Goal: Task Accomplishment & Management: Manage account settings

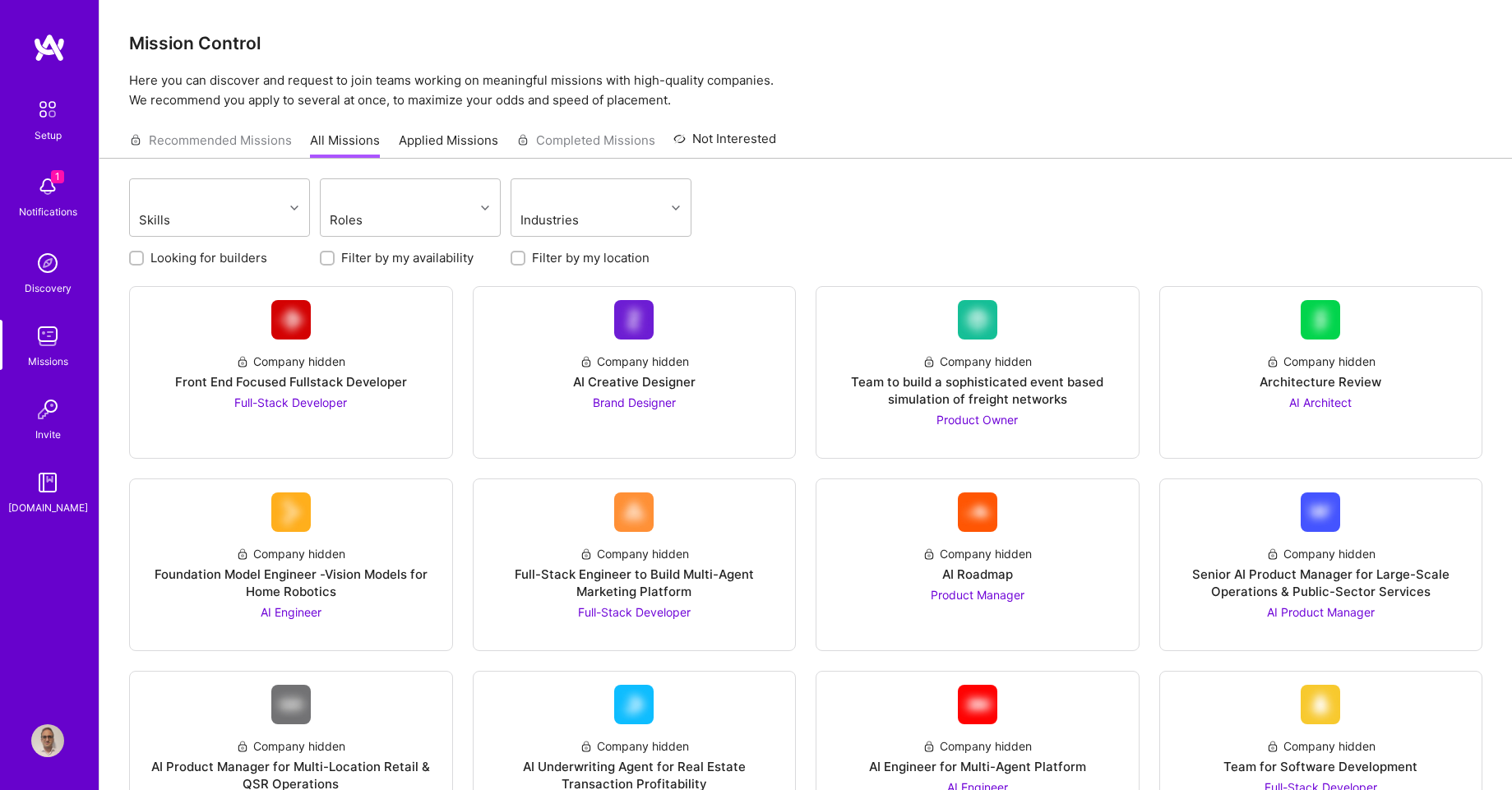
click at [40, 194] on img at bounding box center [48, 187] width 33 height 33
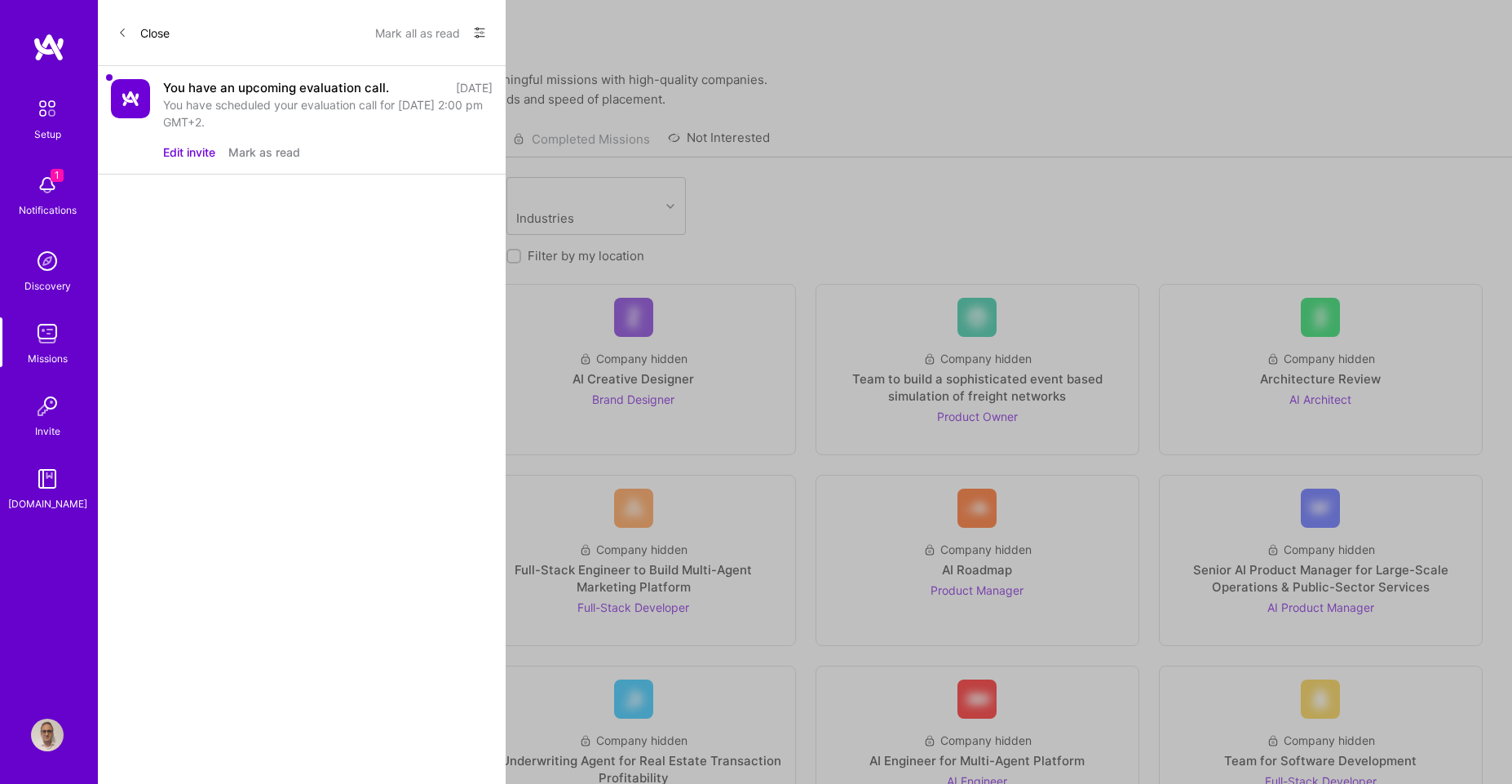
click at [192, 152] on button "Edit invite" at bounding box center [189, 152] width 53 height 17
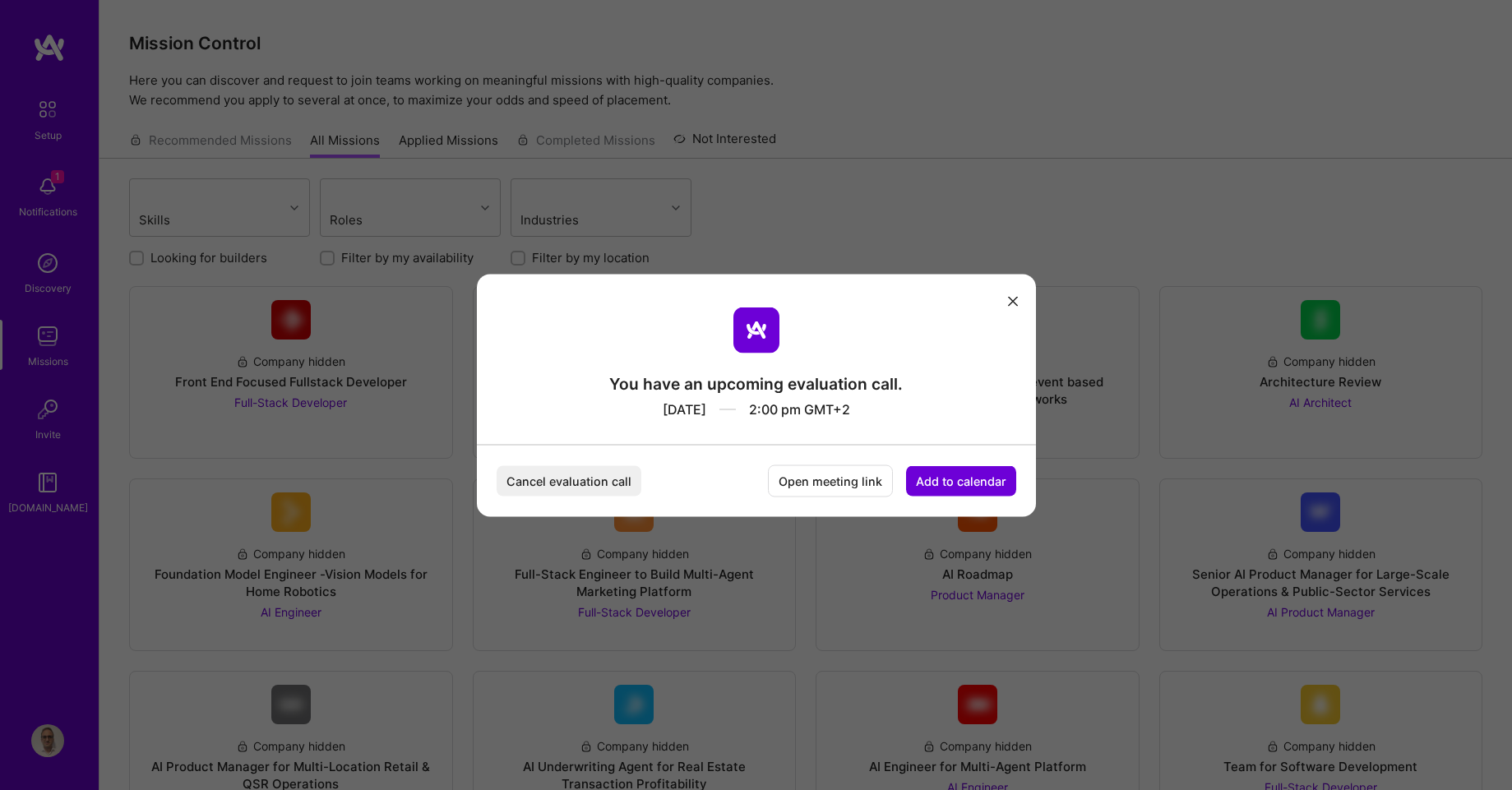
click at [1023, 301] on div "You have an upcoming evaluation call. [DATE] 2:00 pm GMT+2 Cancel evaluation ca…" at bounding box center [756, 394] width 559 height 242
click at [1011, 300] on icon "modal" at bounding box center [1013, 301] width 10 height 10
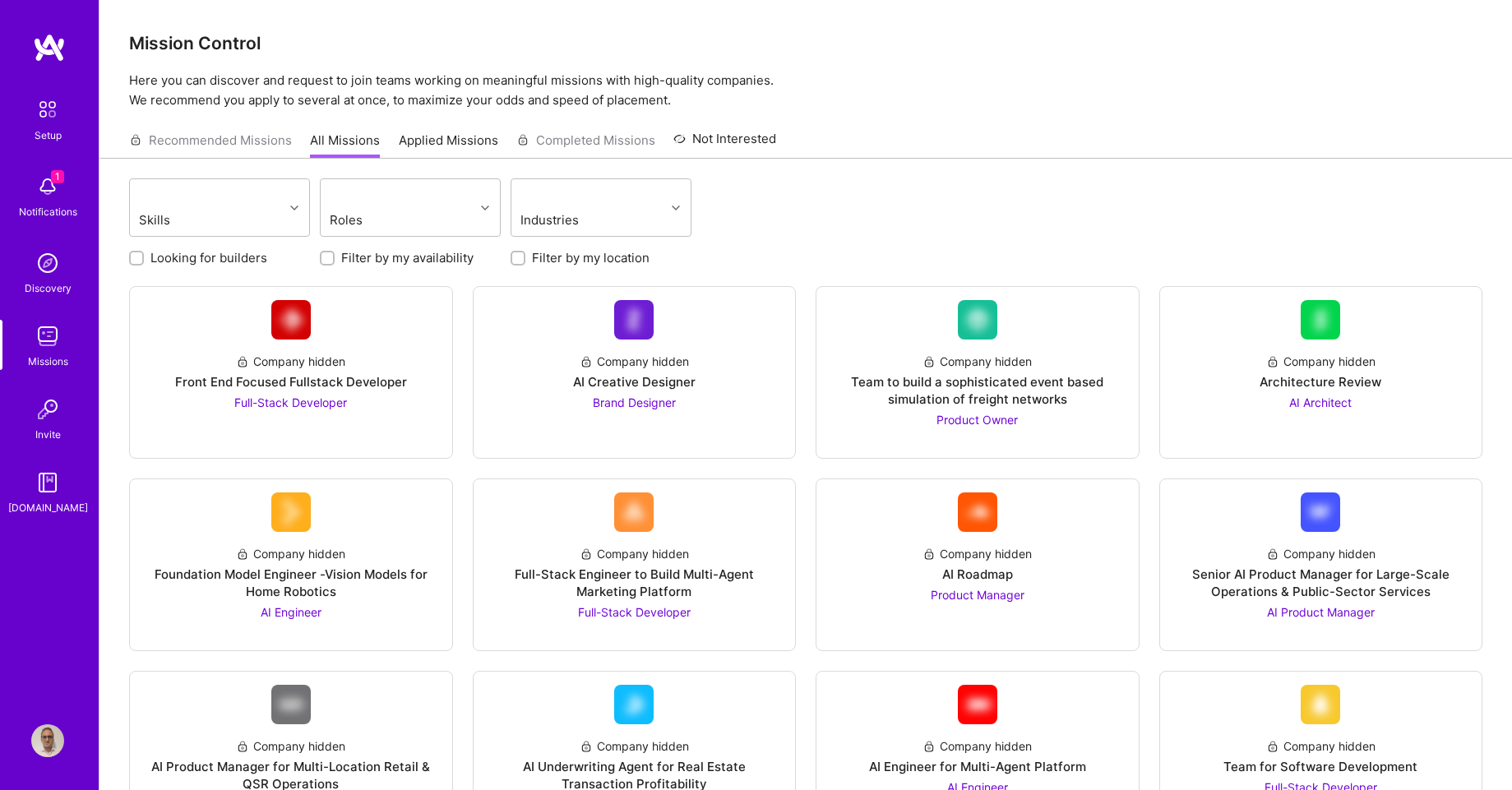
click at [50, 46] on img at bounding box center [50, 48] width 33 height 30
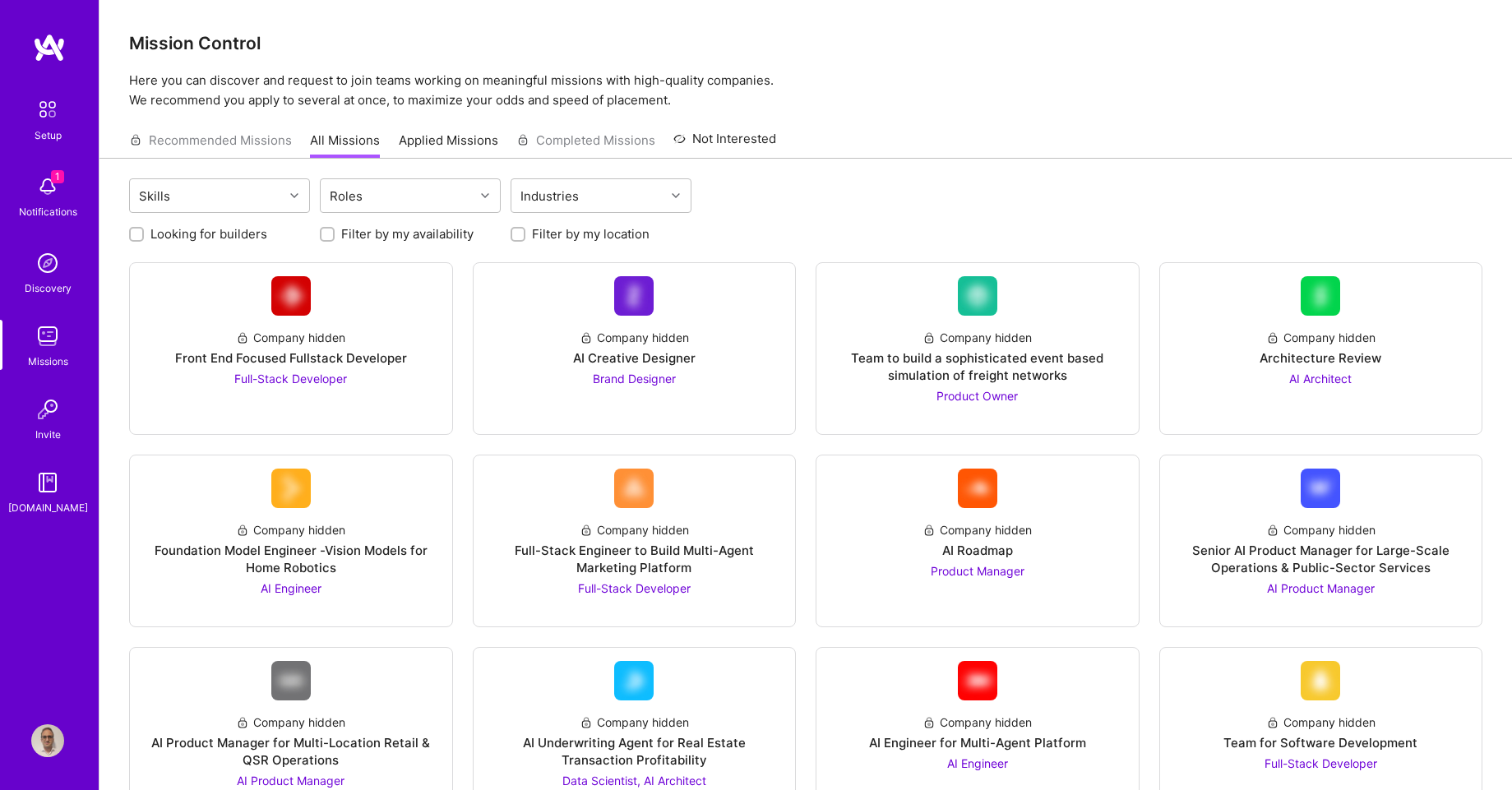
click at [44, 419] on img at bounding box center [48, 410] width 33 height 33
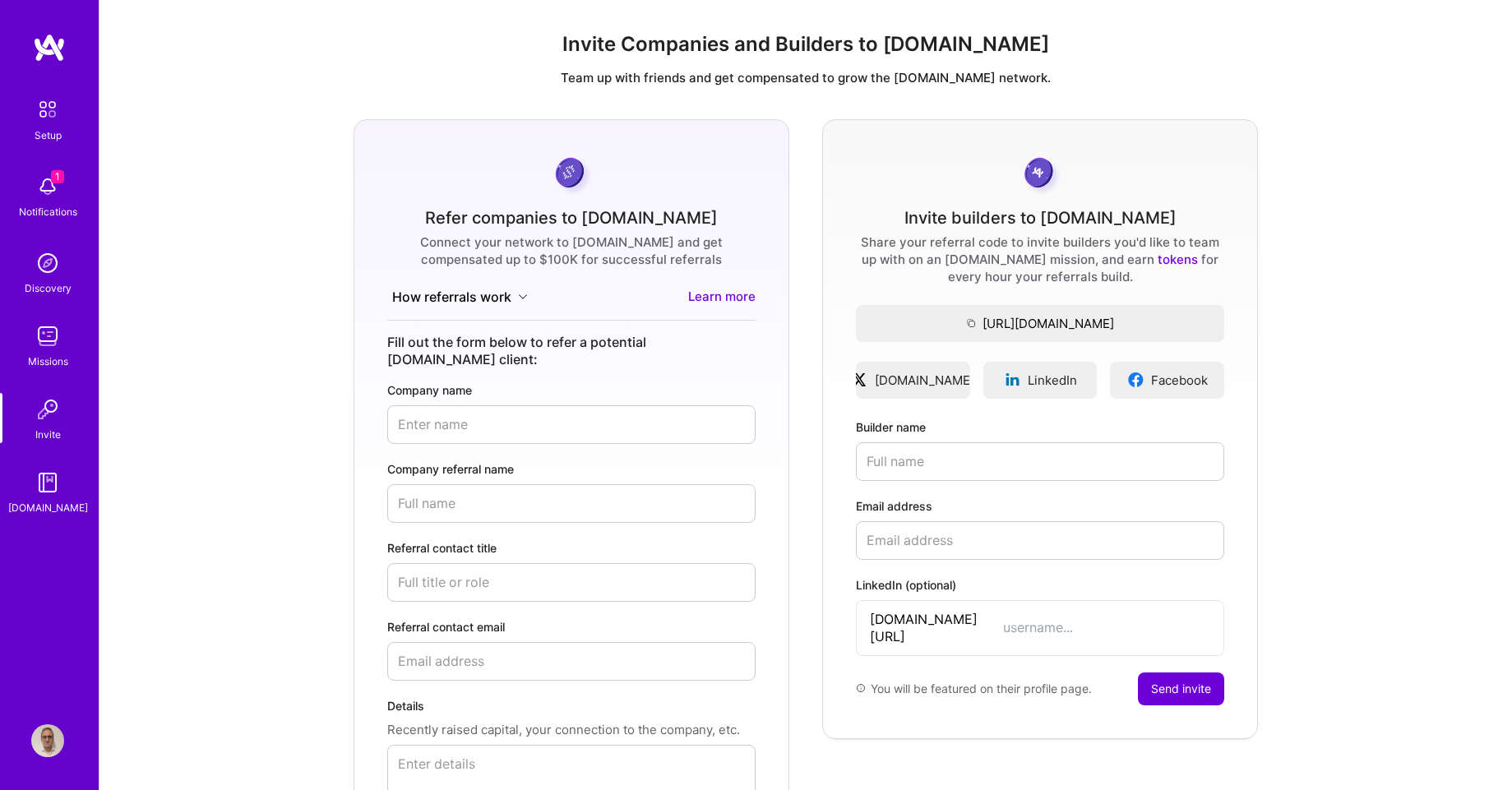
click at [48, 269] on img at bounding box center [48, 263] width 33 height 33
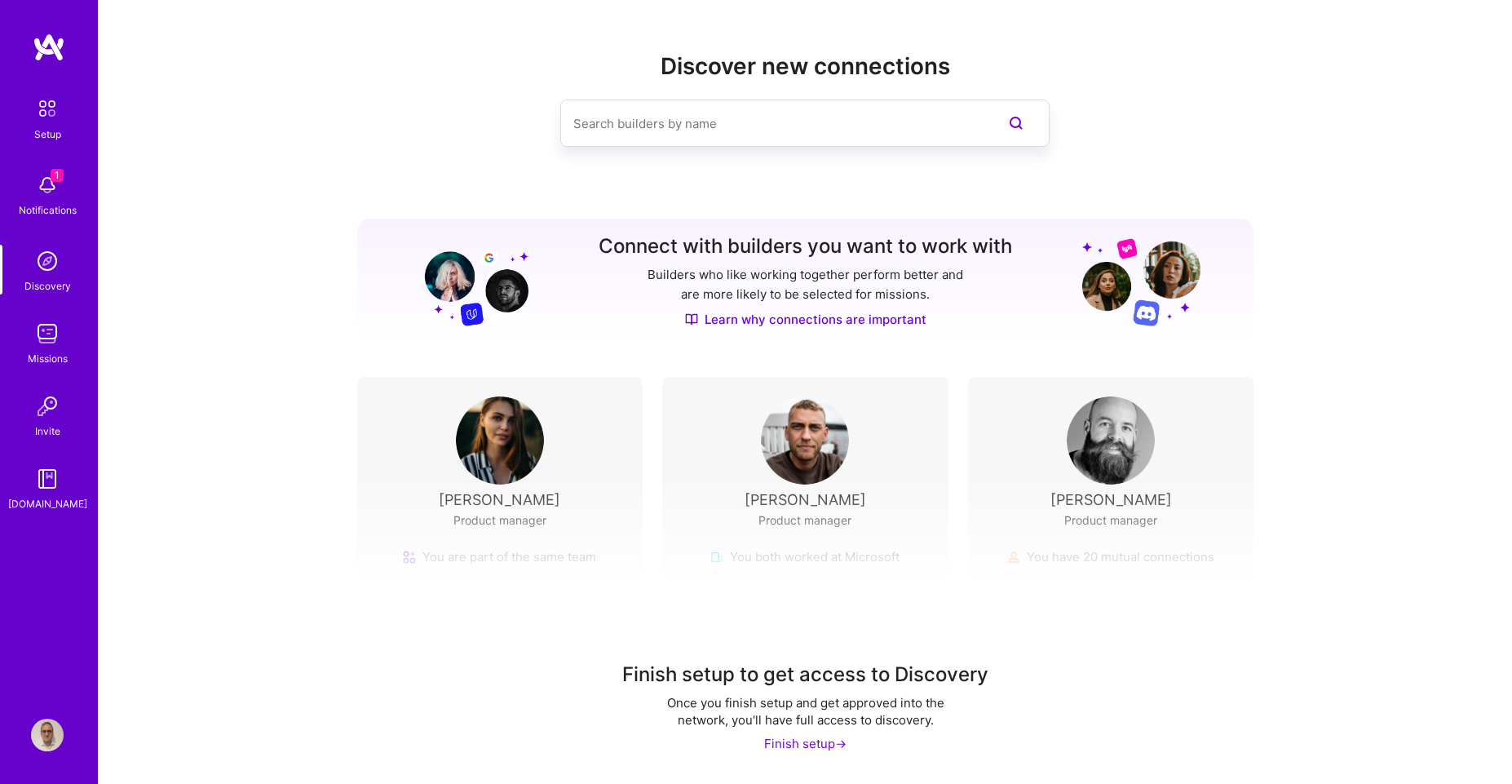
click at [49, 187] on img at bounding box center [47, 185] width 33 height 33
click at [44, 116] on img at bounding box center [47, 109] width 34 height 34
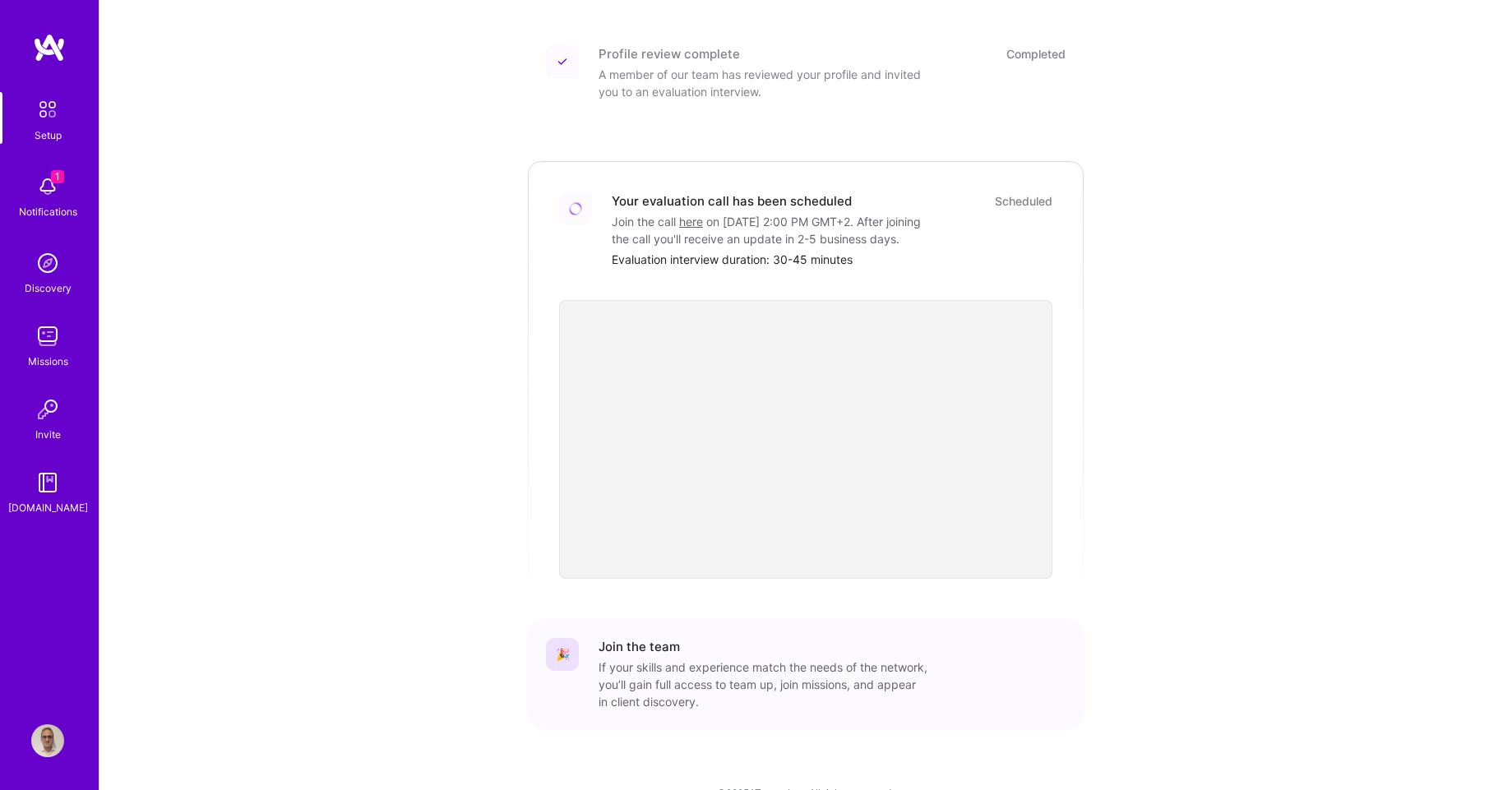
scroll to position [385, 0]
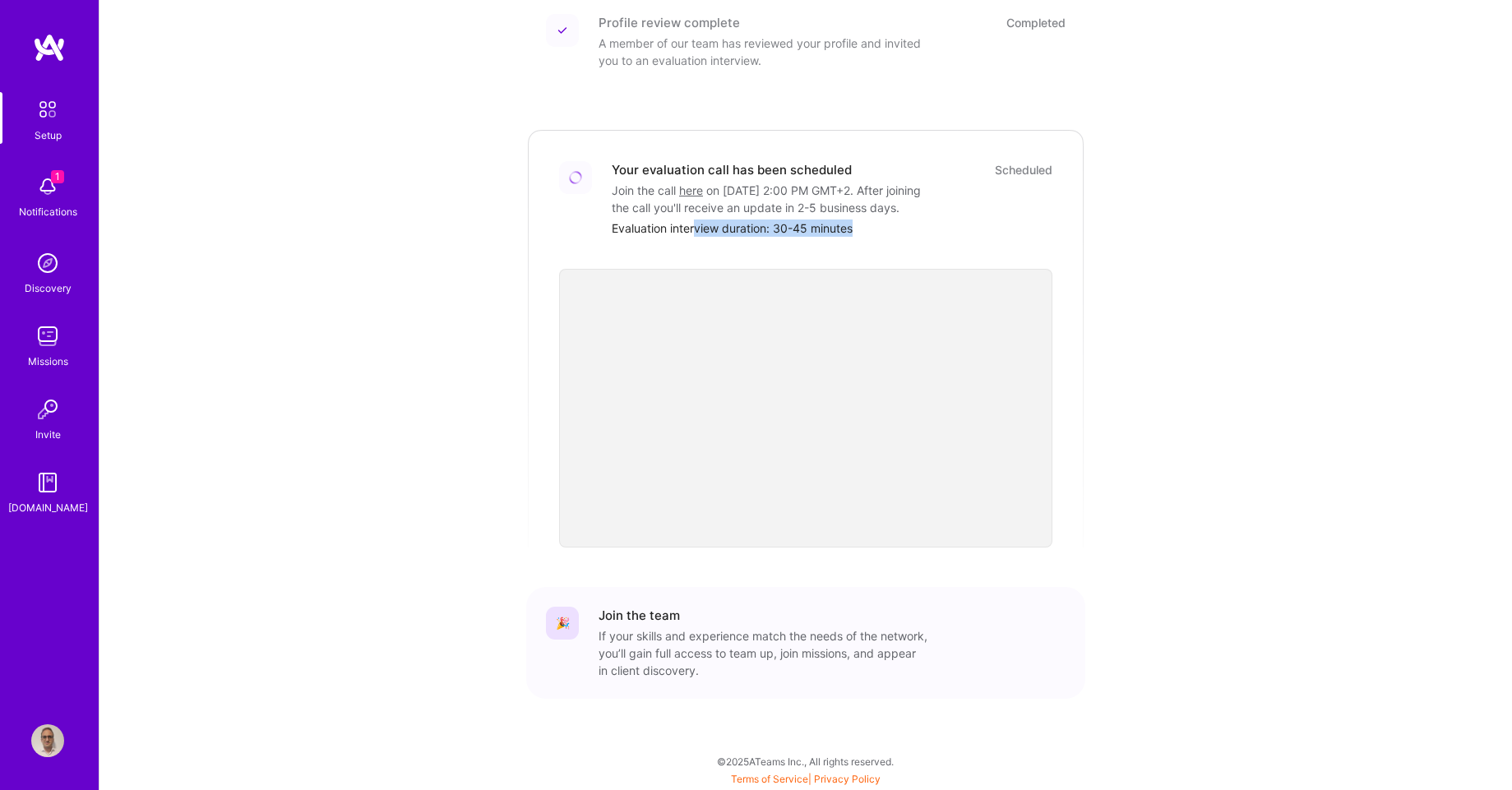
drag, startPoint x: 697, startPoint y: 234, endPoint x: 869, endPoint y: 230, distance: 172.0
click at [869, 230] on div "Evaluation interview duration: 30-45 minutes" at bounding box center [832, 228] width 441 height 17
drag, startPoint x: 1032, startPoint y: 152, endPoint x: 870, endPoint y: 154, distance: 162.0
click at [969, 161] on div "Your evaluation call has been scheduled Scheduled" at bounding box center [832, 170] width 441 height 17
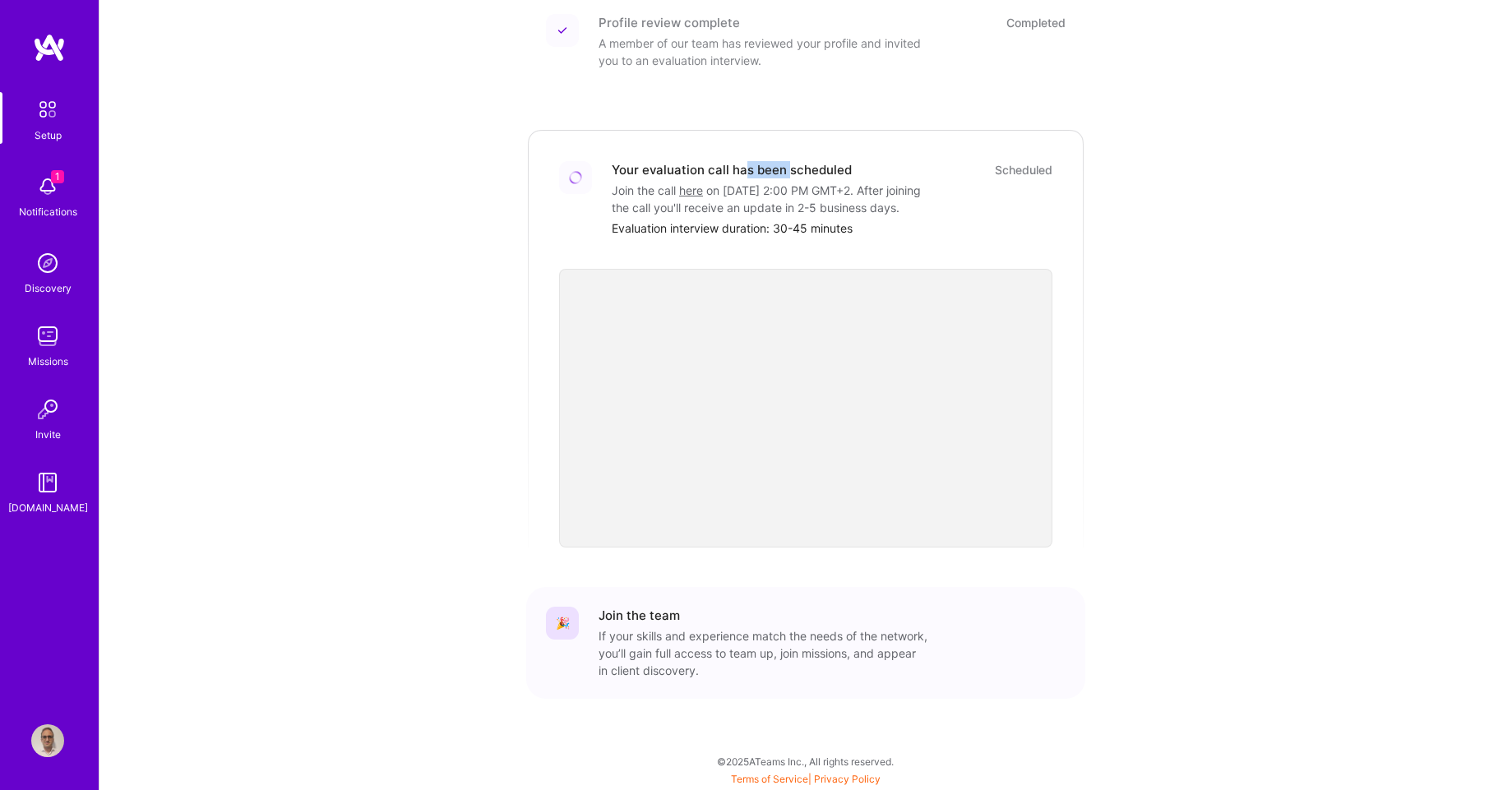
drag, startPoint x: 785, startPoint y: 150, endPoint x: 743, endPoint y: 153, distance: 42.1
click at [743, 161] on div "Your evaluation call has been scheduled" at bounding box center [731, 170] width 240 height 17
click at [53, 185] on img at bounding box center [48, 187] width 33 height 33
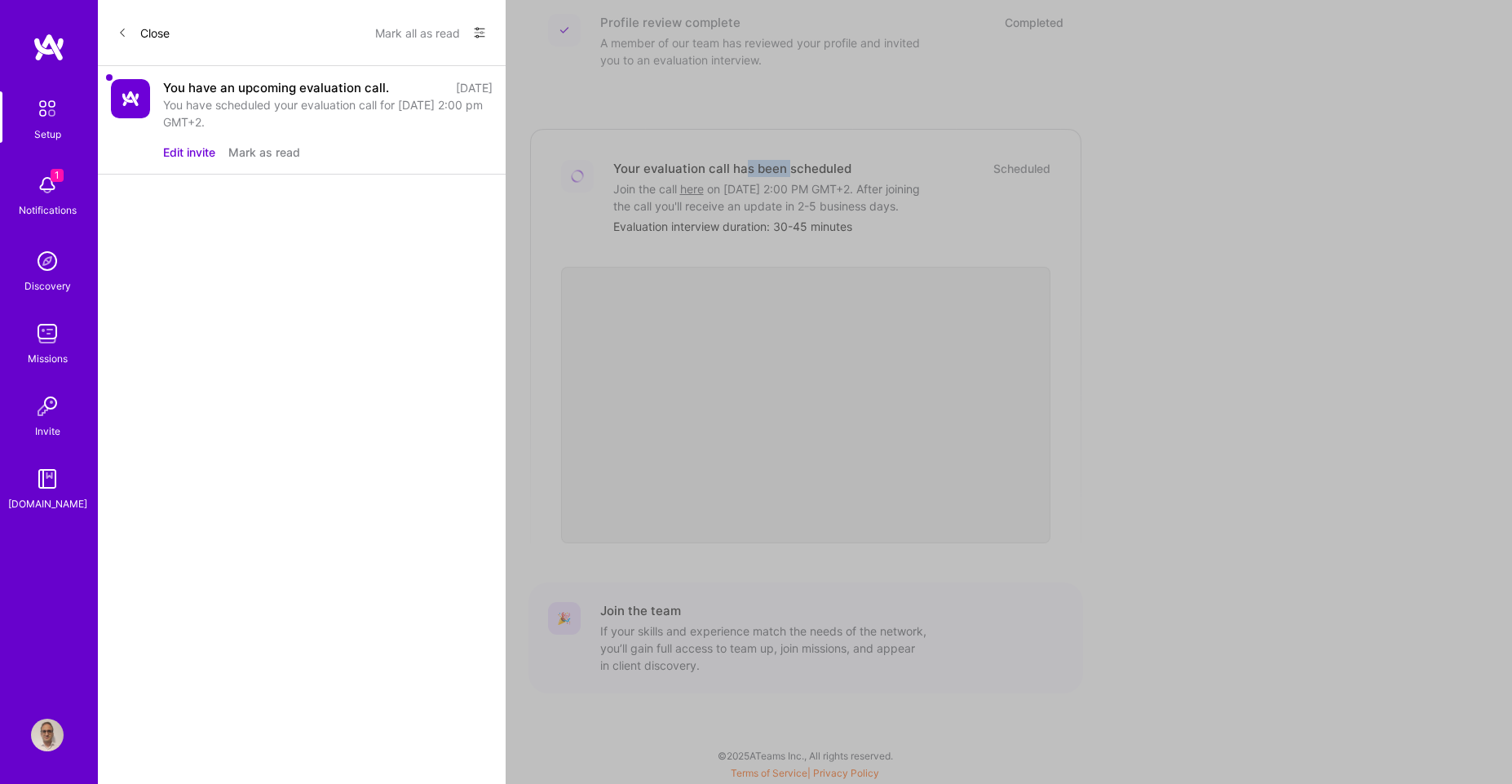
click at [192, 152] on button "Edit invite" at bounding box center [189, 152] width 53 height 17
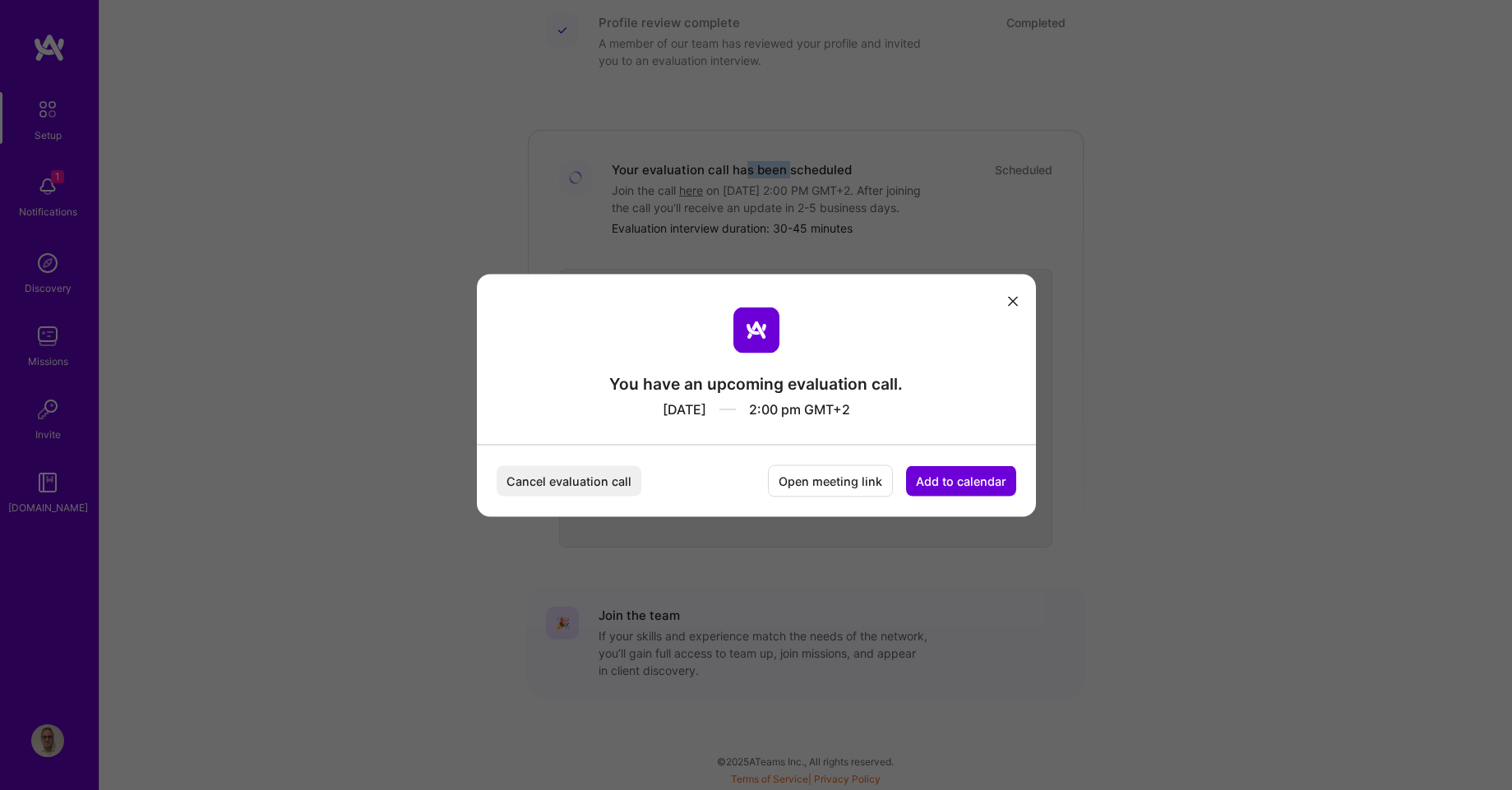
click at [1018, 306] on button "modal" at bounding box center [1013, 300] width 20 height 27
